Goal: Transaction & Acquisition: Purchase product/service

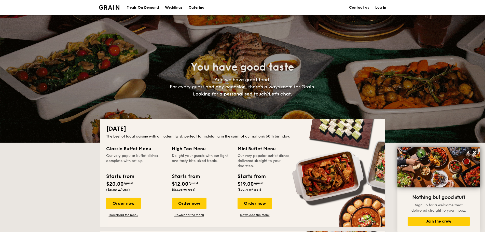
click at [197, 5] on h1 "Catering" at bounding box center [197, 7] width 16 height 15
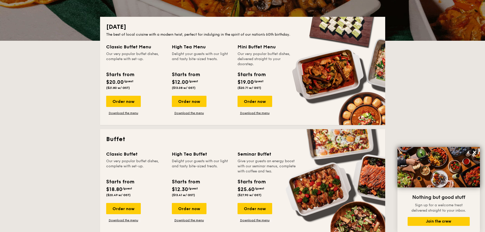
scroll to position [51, 0]
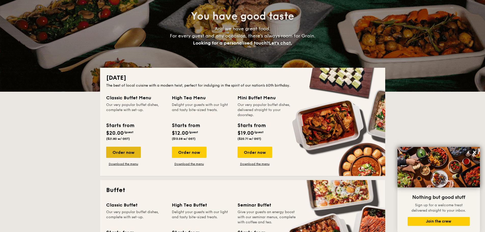
click at [128, 152] on div "Order now" at bounding box center [123, 152] width 35 height 11
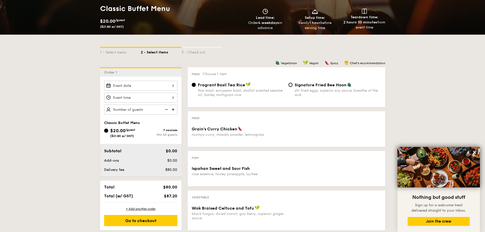
scroll to position [102, 0]
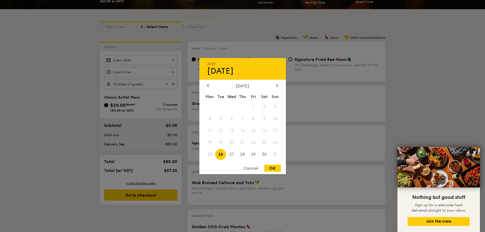
click at [149, 57] on div "2025 Aug [DATE] Tue Wed Thu Fri Sat Sun 1 2 3 4 5 6 7 8 9 10 11 12 13 14 15 16 …" at bounding box center [140, 60] width 73 height 10
click at [255, 156] on span "29" at bounding box center [253, 154] width 11 height 11
click at [276, 168] on div "OK" at bounding box center [272, 168] width 17 height 7
type input "[DATE]"
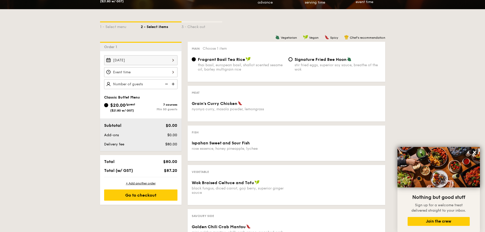
click at [149, 72] on div at bounding box center [140, 72] width 73 height 10
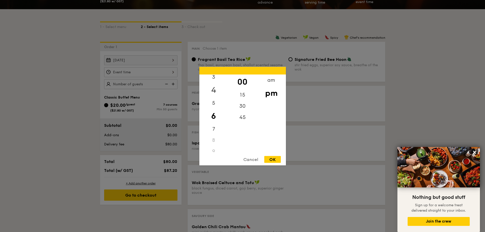
scroll to position [60, 0]
click at [213, 146] on div "11" at bounding box center [213, 146] width 29 height 11
click at [243, 109] on div "30" at bounding box center [242, 107] width 29 height 15
click at [214, 147] on div "11" at bounding box center [213, 146] width 29 height 11
click at [218, 123] on div "9" at bounding box center [213, 123] width 29 height 11
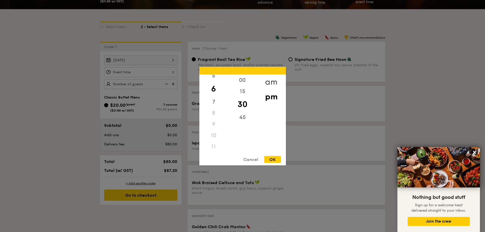
click at [271, 84] on div "am" at bounding box center [271, 81] width 29 height 15
click at [211, 146] on div "11" at bounding box center [213, 144] width 29 height 15
click at [273, 157] on div "OK" at bounding box center [272, 159] width 17 height 7
type input "11:30AM"
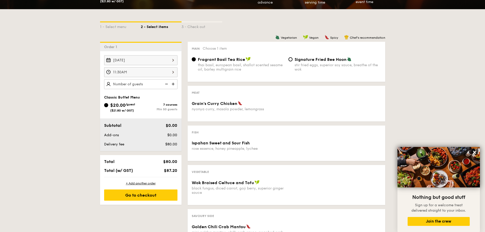
scroll to position [0, 0]
type input "50 guests"
click at [203, 90] on div "Meat" at bounding box center [286, 92] width 189 height 5
click at [59, 114] on div "1 - Select menu 2 - Select items 3 - Check out Order 1 [DATE] 11:30AM 50 guests…" at bounding box center [242, 172] width 485 height 327
click at [143, 101] on div "Classic Buffet Menu $20.00 /guest ($21.80 w/ GST) 7 courses Min 50 guests" at bounding box center [140, 106] width 73 height 22
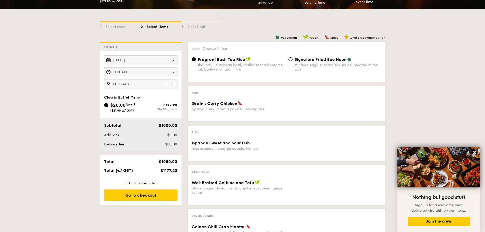
scroll to position [76, 0]
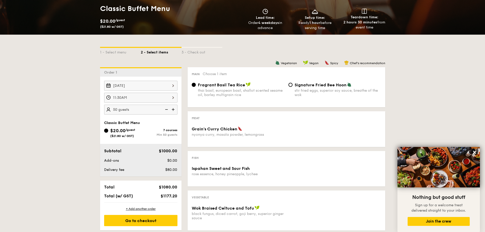
click at [116, 131] on span "$20.00" at bounding box center [117, 131] width 15 height 6
click at [108, 131] on input "$20.00 /guest ($21.80 w/ GST) 7 courses Min 50 guests" at bounding box center [106, 130] width 4 height 4
click at [117, 124] on span "Classic Buffet Menu" at bounding box center [122, 123] width 36 height 4
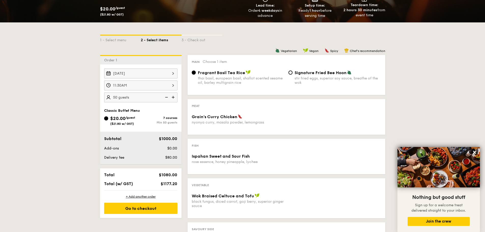
scroll to position [38, 0]
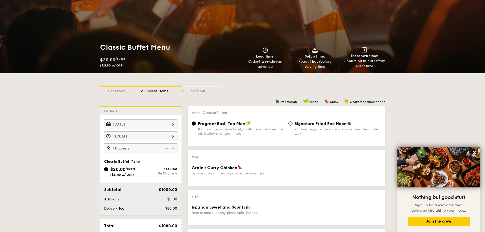
click at [128, 165] on div "Classic Buffet Menu $20.00 /guest ($21.80 w/ GST) 7 courses Min 50 guests" at bounding box center [140, 170] width 73 height 22
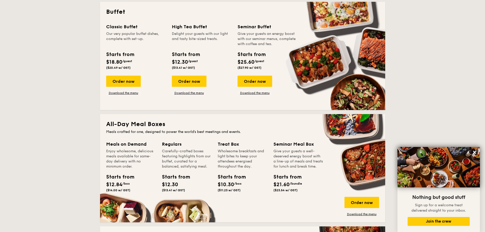
scroll to position [204, 0]
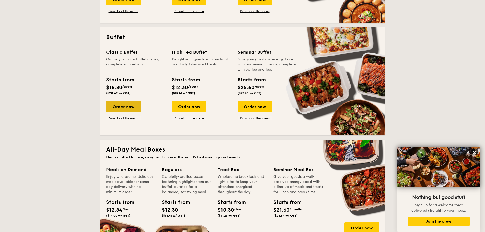
click at [126, 110] on div "Order now" at bounding box center [123, 106] width 35 height 11
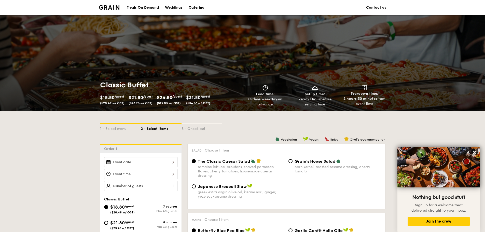
scroll to position [51, 0]
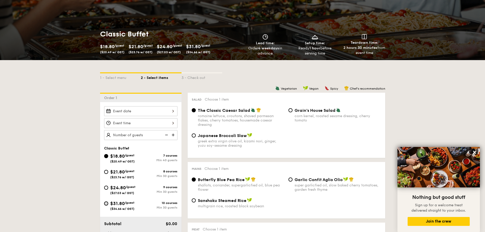
click at [108, 203] on input "$31.80 /guest ($34.66 w/ GST) 10 courses Min 30 guests" at bounding box center [106, 203] width 4 height 4
radio input "true"
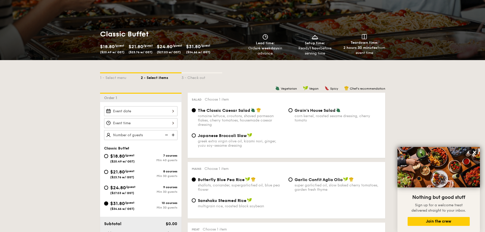
radio input "true"
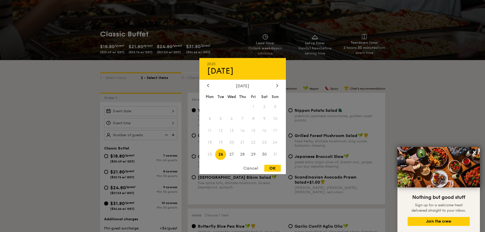
click at [142, 111] on div "2025 Aug [DATE] Tue Wed Thu Fri Sat Sun 1 2 3 4 5 6 7 8 9 10 11 12 13 14 15 16 …" at bounding box center [140, 111] width 73 height 10
click at [250, 152] on span "29" at bounding box center [253, 154] width 11 height 11
click at [275, 168] on div "OK" at bounding box center [272, 168] width 17 height 7
type input "[DATE]"
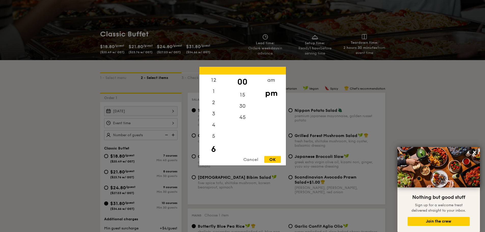
click at [156, 124] on div "12 1 2 3 4 5 6 7 8 9 10 11 00 15 30 45 am pm Cancel OK" at bounding box center [140, 123] width 73 height 10
click at [213, 137] on div "10" at bounding box center [213, 134] width 29 height 11
click at [268, 81] on div "am" at bounding box center [271, 81] width 29 height 15
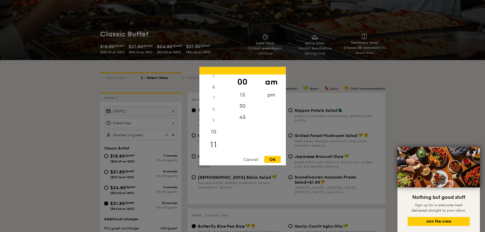
click at [215, 144] on div "11" at bounding box center [213, 144] width 29 height 15
click at [244, 111] on div "30" at bounding box center [242, 107] width 29 height 15
click at [274, 161] on div "OK" at bounding box center [272, 159] width 17 height 7
type input "11:30AM"
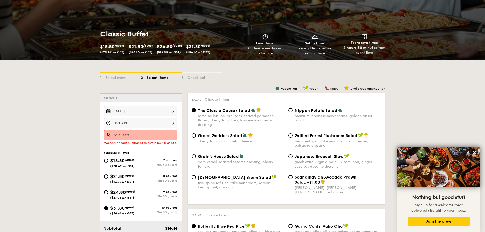
type input "25 guests"
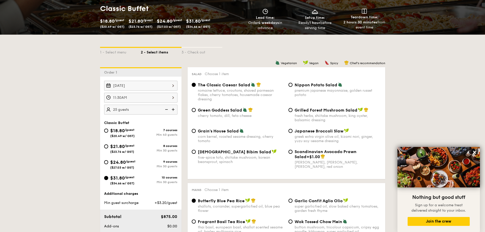
click at [211, 58] on div "1 - Select menu 2 - Select items 3 - Check out" at bounding box center [242, 51] width 285 height 33
click at [224, 153] on span "[DEMOGRAPHIC_DATA] Bibim Salad" at bounding box center [234, 151] width 73 height 5
click at [196, 153] on input "Korean Bibim Salad five-spice tofu, shiitake mushroom, korean beansprout, spina…" at bounding box center [194, 152] width 4 height 4
radio input "true"
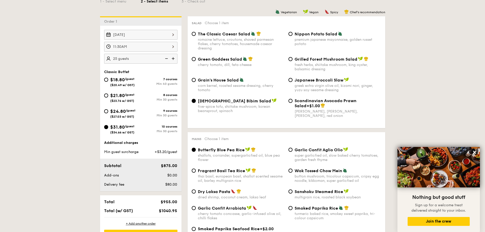
scroll to position [178, 0]
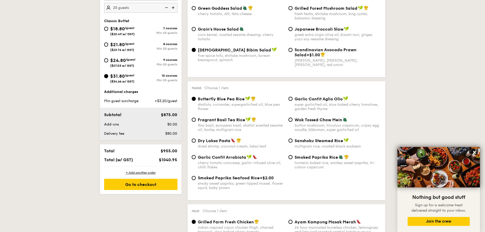
click at [296, 124] on div "button mushroom, tricolour capsicum, cripsy egg noodle, kikkoman, super garlicf…" at bounding box center [337, 127] width 86 height 9
click at [292, 122] on input "Wok Tossed Chow Mein button mushroom, tricolour capsicum, cripsy egg noodle, ki…" at bounding box center [290, 120] width 4 height 4
radio input "true"
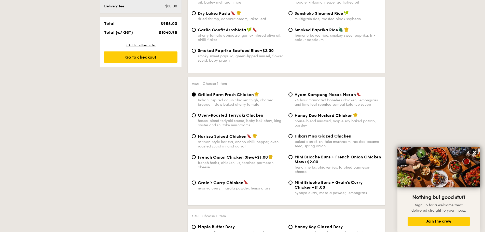
scroll to position [331, 0]
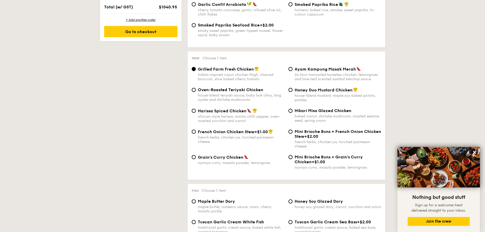
click at [233, 134] on div "French Onion Chicken Stew +$1.00 french herbs, chicken jus, torched parmesan ch…" at bounding box center [241, 136] width 86 height 15
click at [196, 134] on input "French Onion Chicken Stew +$1.00 french herbs, chicken jus, torched parmesan ch…" at bounding box center [194, 131] width 4 height 4
radio input "true"
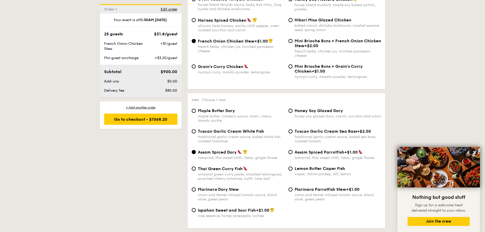
scroll to position [472, 0]
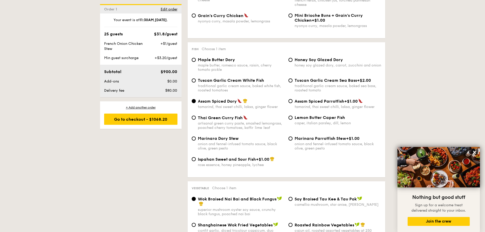
click at [300, 120] on div "Lemon Butter Caper Fish caper, italian parsley, dill, lemon" at bounding box center [337, 120] width 86 height 10
click at [292, 120] on input "Lemon Butter Caper Fish caper, italian parsley, dill, lemon" at bounding box center [290, 117] width 4 height 4
radio input "true"
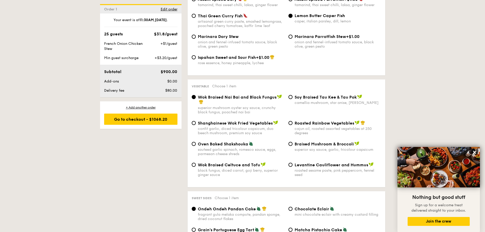
scroll to position [599, 0]
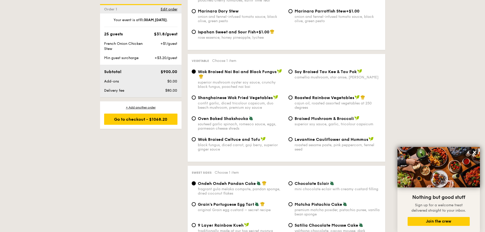
click at [293, 73] on div "⁠Soy Braised Tau Kee & Tau Pok camellia mushroom, star anise, goji [PERSON_NAME]" at bounding box center [334, 74] width 97 height 10
click at [290, 73] on input "⁠Soy Braised Tau Kee & Tau Pok camellia mushroom, star anise, goji [PERSON_NAME]" at bounding box center [290, 71] width 4 height 4
radio input "true"
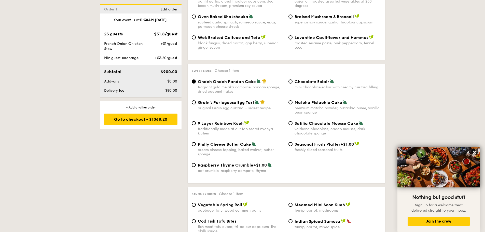
scroll to position [727, 0]
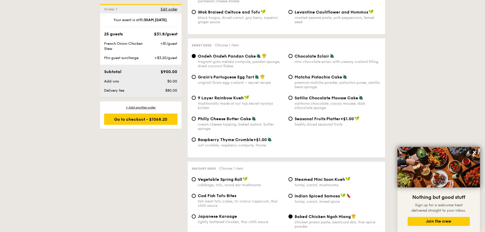
click at [248, 120] on span "Philly Cheese Butter Cake" at bounding box center [224, 118] width 53 height 5
click at [196, 120] on input "Philly Cheese Butter Cake cream cheese topping, baked walnut, butter sponge" at bounding box center [194, 119] width 4 height 4
radio input "true"
click at [250, 59] on div "Ondeh Ondeh Pandan Cake fragrant [PERSON_NAME] melaka compote, pandan sponge, d…" at bounding box center [241, 60] width 86 height 15
click at [196, 58] on input "Ondeh Ondeh Pandan Cake fragrant [PERSON_NAME] melaka compote, pandan sponge, d…" at bounding box center [194, 56] width 4 height 4
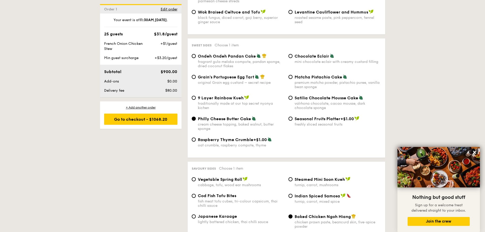
radio input "true"
click at [250, 119] on span "Philly Cheese Butter Cake" at bounding box center [224, 118] width 53 height 5
click at [196, 119] on input "Philly Cheese Butter Cake cream cheese topping, baked walnut, butter sponge" at bounding box center [194, 119] width 4 height 4
radio input "true"
click at [306, 98] on span "Satilia Chocolate Mousse Cake" at bounding box center [326, 97] width 64 height 5
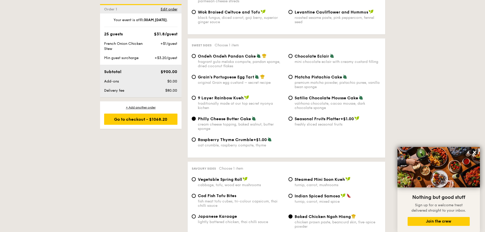
click at [292, 98] on input "Satilia Chocolate Mousse Cake valrhona chocolate, cacao mousse, dark chocolate …" at bounding box center [290, 98] width 4 height 4
radio input "true"
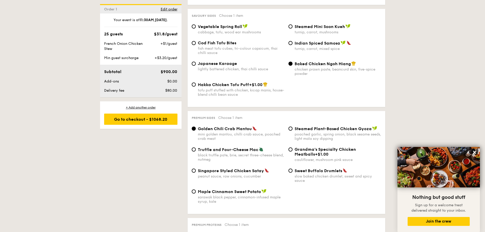
scroll to position [905, 0]
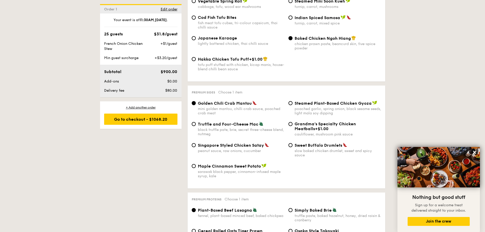
click at [233, 167] on span "Maple Cinnamon Sweet Potato" at bounding box center [229, 166] width 63 height 5
click at [196, 167] on input "Maple Cinnamon Sweet Potato sarawak black pepper, cinnamon-infused maple syrup,…" at bounding box center [194, 166] width 4 height 4
radio input "true"
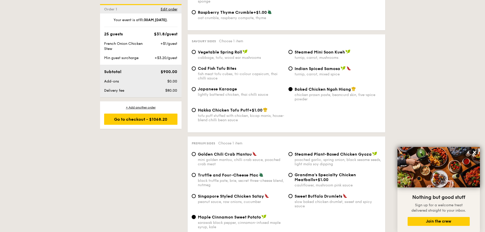
scroll to position [828, 0]
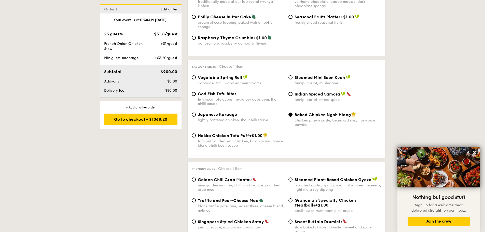
click at [233, 98] on div "fish meat tofu cubes, tri-colour capsicum, thai chilli sauce" at bounding box center [241, 101] width 86 height 9
click at [196, 96] on input "Cod Fish Tofu Bites fish meat tofu cubes, tri-colour capsicum, thai chilli sauce" at bounding box center [194, 94] width 4 height 4
radio input "true"
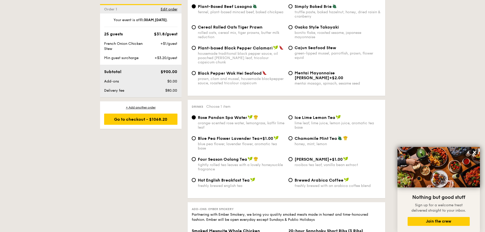
scroll to position [1134, 0]
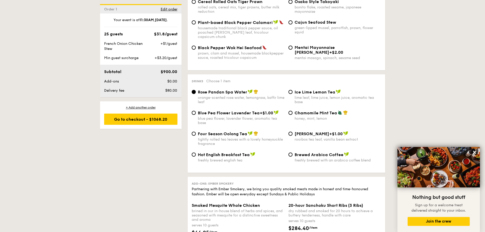
click at [330, 110] on span "Chamomile Mint Tea" at bounding box center [315, 112] width 42 height 5
click at [292, 111] on input "Chamomile Mint Tea honey, mint, lemon" at bounding box center [290, 113] width 4 height 4
radio input "true"
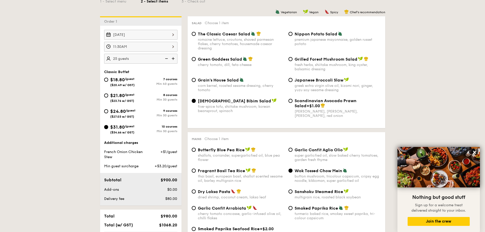
scroll to position [178, 0]
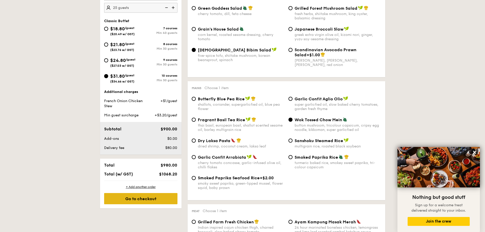
click at [143, 197] on div "Go to checkout" at bounding box center [140, 198] width 73 height 11
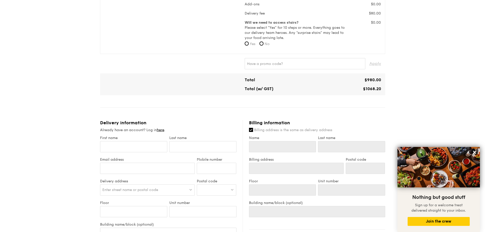
scroll to position [119, 0]
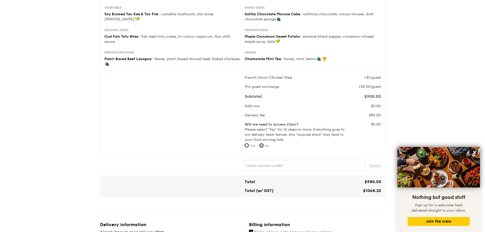
click at [261, 144] on input "No" at bounding box center [261, 145] width 4 height 4
radio input "true"
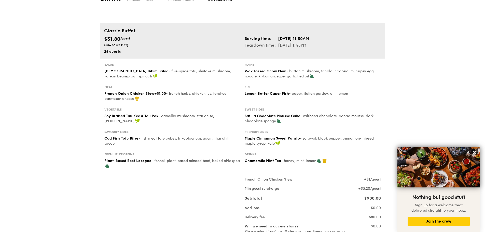
scroll to position [0, 0]
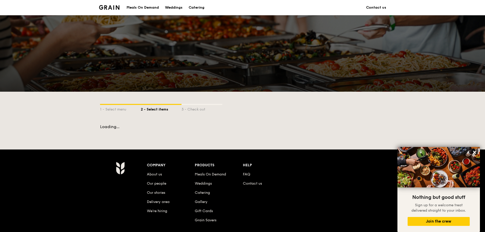
scroll to position [59, 0]
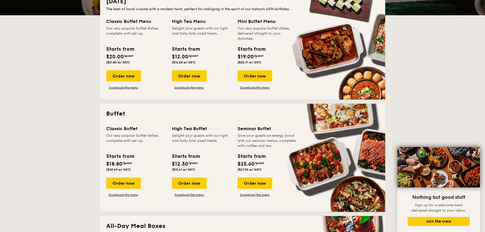
scroll to position [102, 0]
